Goal: Transaction & Acquisition: Purchase product/service

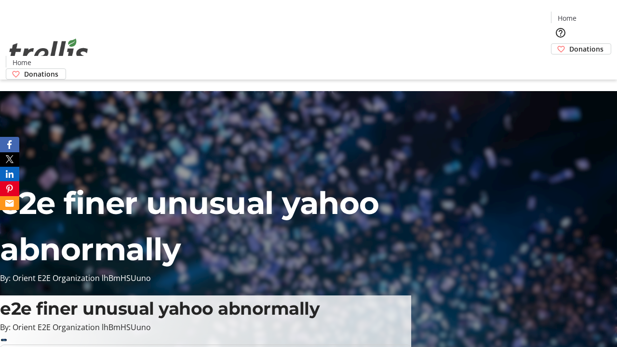
click at [569, 44] on span "Donations" at bounding box center [586, 49] width 34 height 10
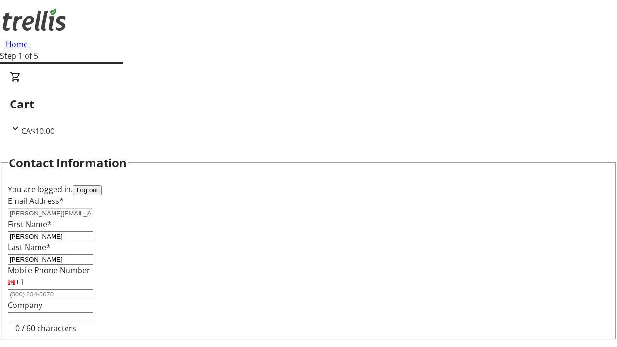
select select "CA"
